Goal: Find specific page/section: Find specific page/section

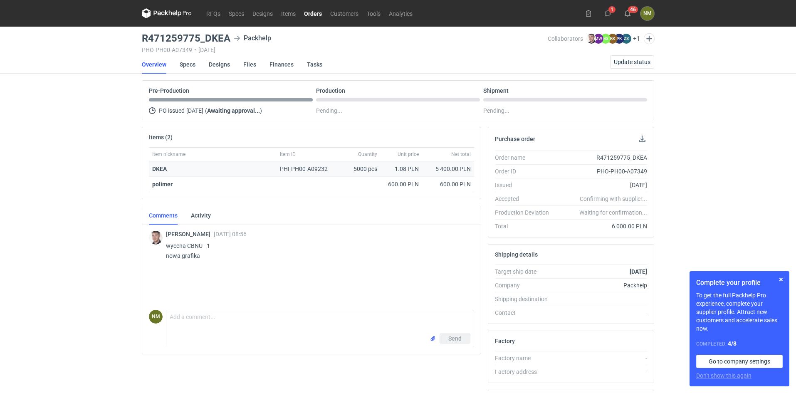
click at [300, 169] on div "PHI-PH00-A09232" at bounding box center [308, 169] width 56 height 8
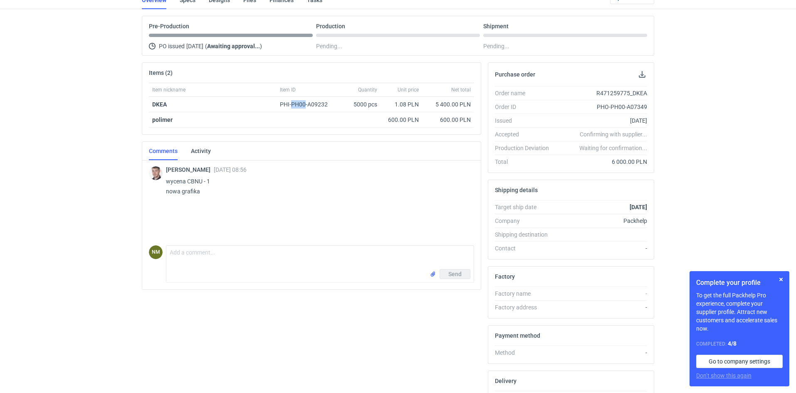
scroll to position [141, 0]
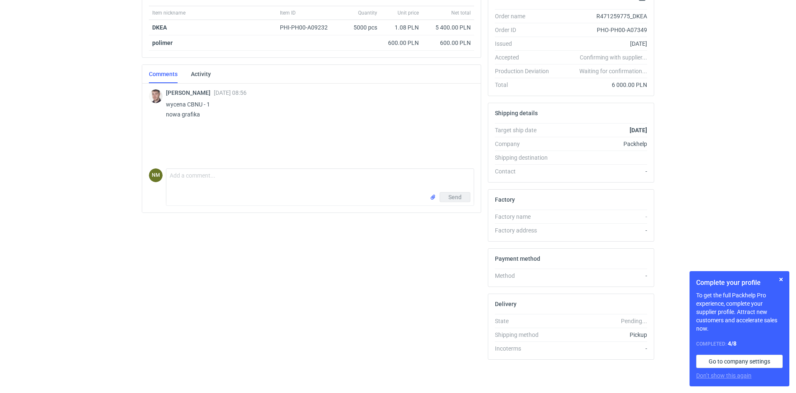
click at [192, 103] on p "wycena CBNU - 1 nowa grafika" at bounding box center [316, 109] width 301 height 20
click at [189, 104] on p "wycena CBNU - 1 nowa grafika" at bounding box center [316, 109] width 301 height 20
drag, startPoint x: 188, startPoint y: 104, endPoint x: 209, endPoint y: 104, distance: 21.6
click at [209, 104] on p "wycena CBNU - 1 nowa grafika" at bounding box center [316, 109] width 301 height 20
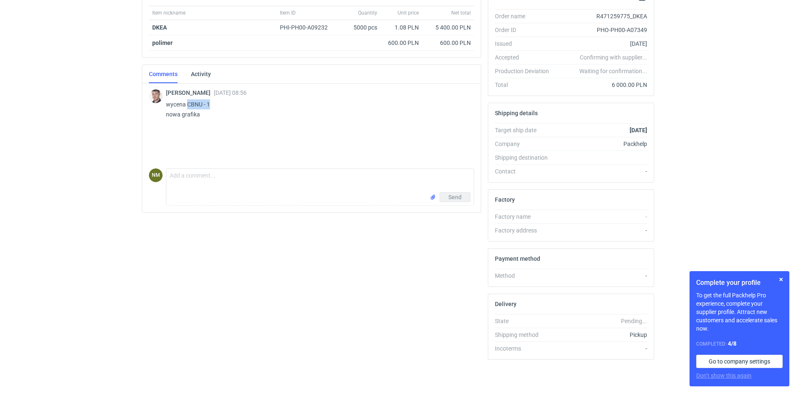
copy p "CBNU - 1"
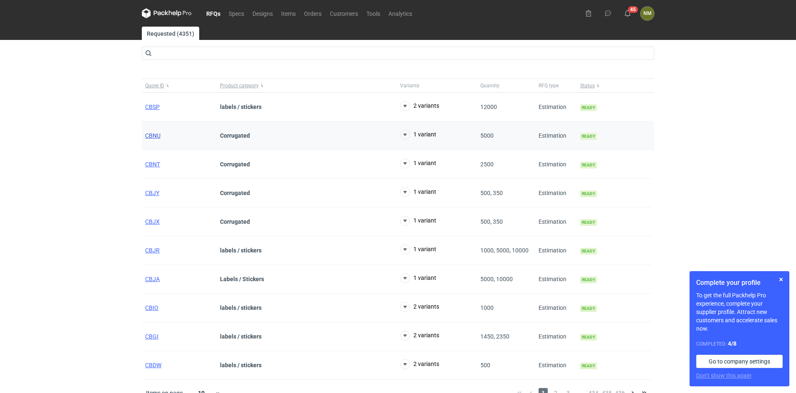
click at [156, 138] on span "CBNU" at bounding box center [152, 135] width 15 height 7
